Goal: Find specific page/section: Find specific page/section

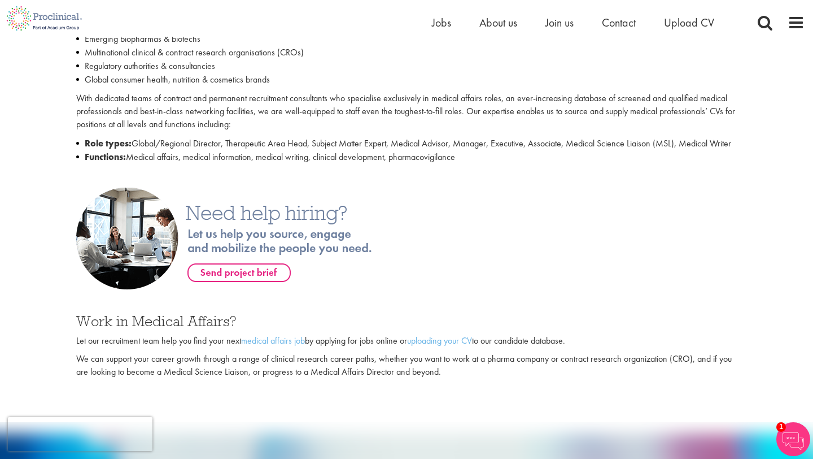
scroll to position [528, 0]
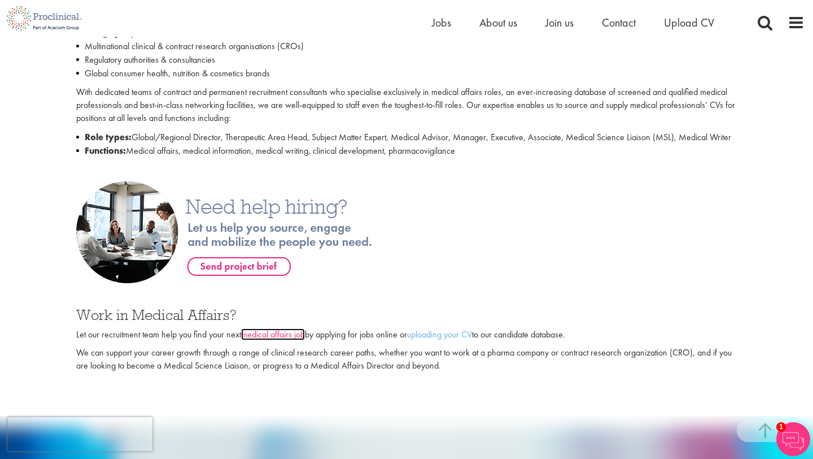
click at [271, 340] on link "medical affairs job" at bounding box center [273, 334] width 64 height 12
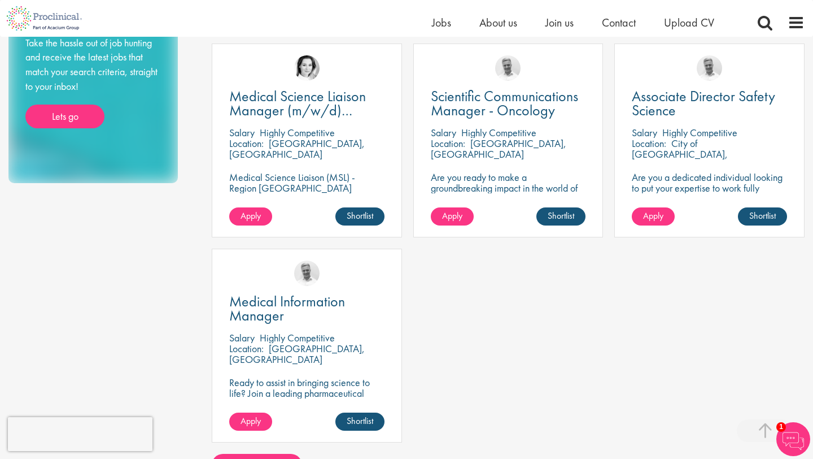
scroll to position [267, 0]
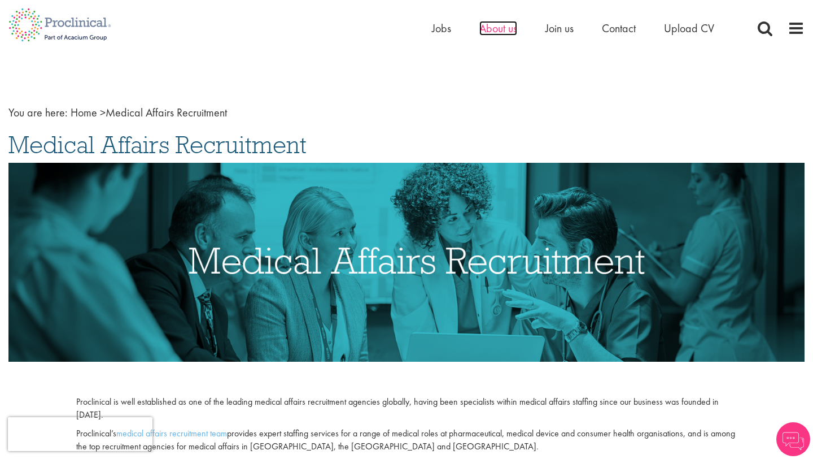
click at [498, 27] on span "About us" at bounding box center [499, 28] width 38 height 15
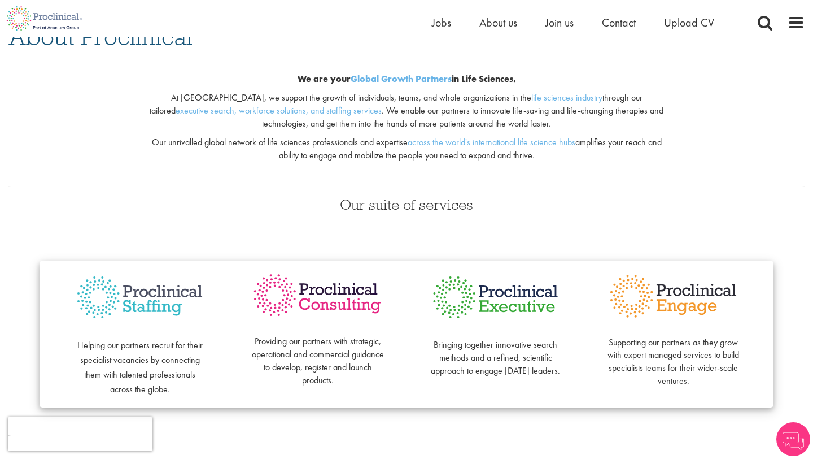
scroll to position [108, 0]
